Goal: Task Accomplishment & Management: Manage account settings

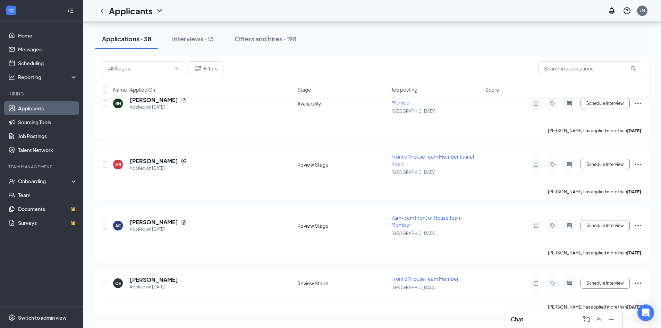
scroll to position [382, 0]
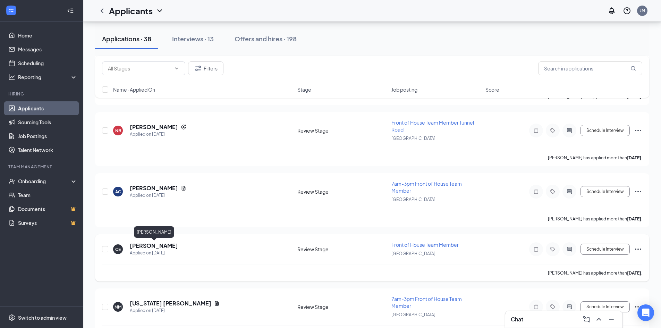
click at [159, 243] on h5 "[PERSON_NAME]" at bounding box center [154, 246] width 48 height 8
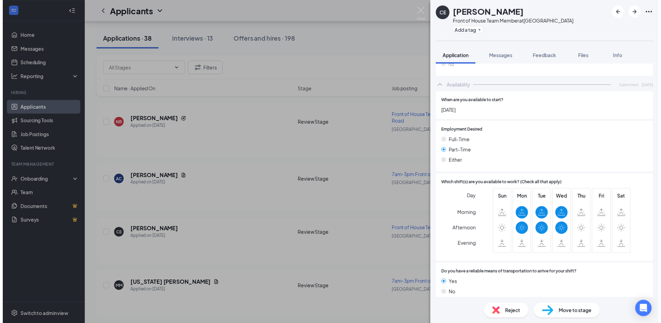
scroll to position [376, 0]
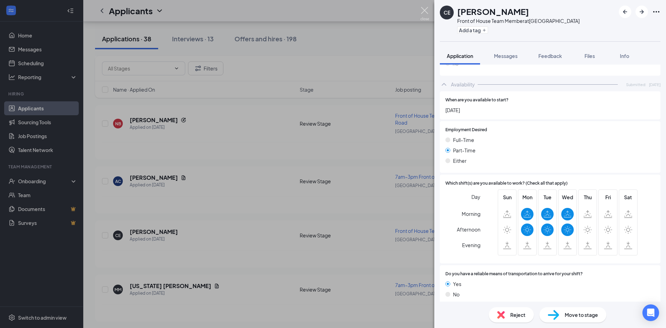
click at [427, 8] on img at bounding box center [424, 14] width 9 height 14
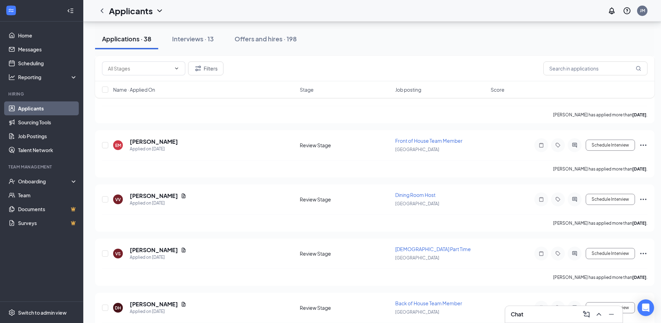
scroll to position [992, 0]
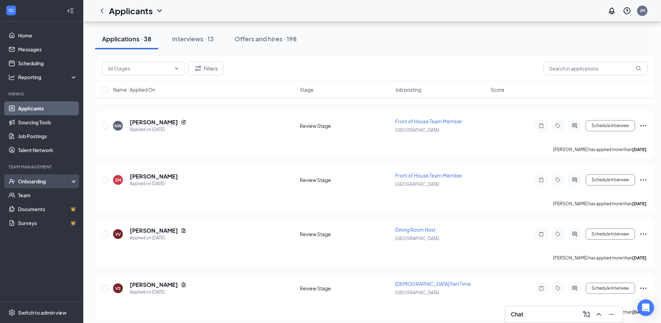
click at [32, 183] on div "Onboarding" at bounding box center [44, 181] width 53 height 7
click at [41, 138] on link "Job Postings" at bounding box center [47, 136] width 59 height 14
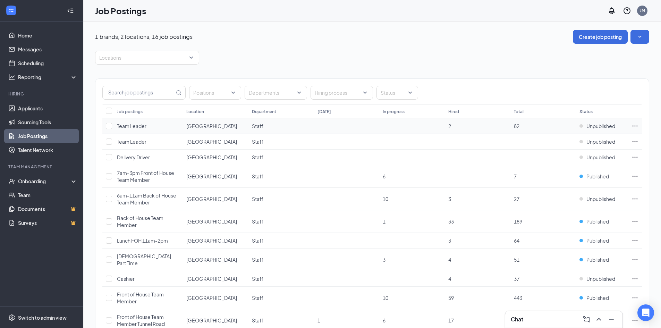
click at [632, 125] on icon "Ellipses" at bounding box center [634, 125] width 7 height 7
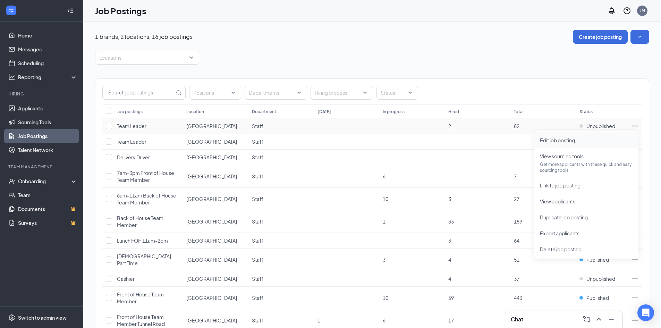
click at [569, 140] on span "Edit job posting" at bounding box center [557, 140] width 35 height 6
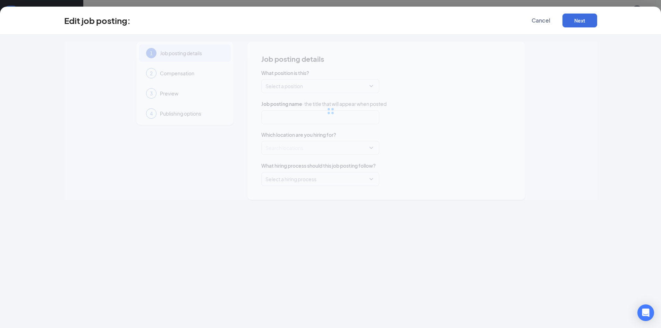
type input "Team Leader"
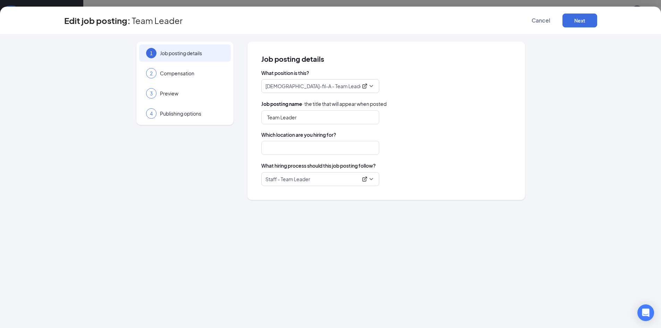
type input "[GEOGRAPHIC_DATA]"
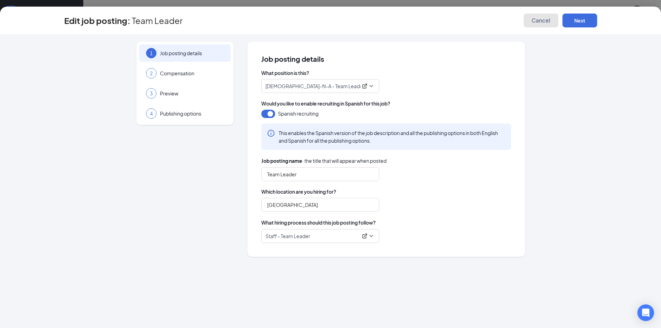
click at [540, 18] on span "Cancel" at bounding box center [540, 20] width 19 height 7
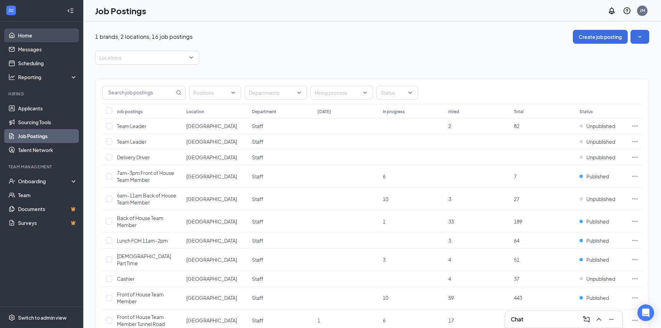
click at [24, 33] on link "Home" at bounding box center [47, 35] width 59 height 14
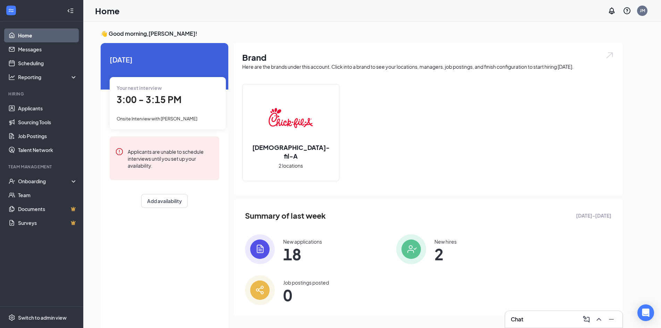
click at [530, 318] on div "Chat" at bounding box center [564, 319] width 106 height 11
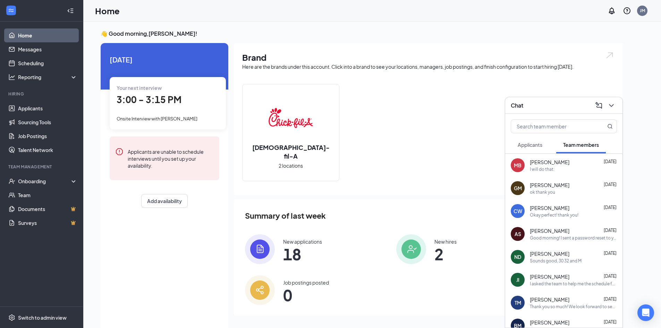
click at [550, 103] on div "Chat" at bounding box center [564, 105] width 106 height 11
